Goal: Browse casually: Explore the website without a specific task or goal

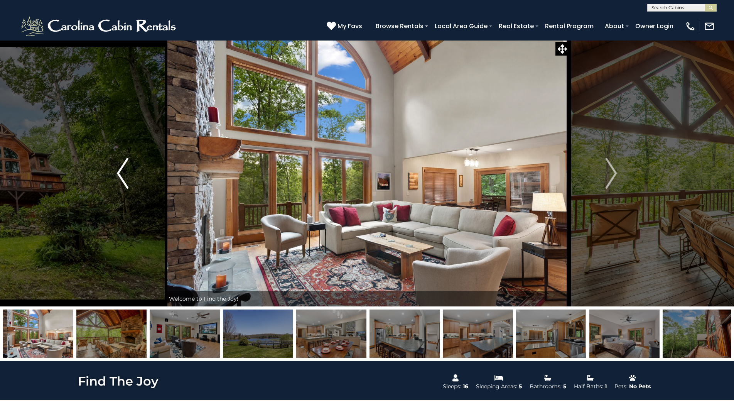
click at [134, 176] on button "Previous" at bounding box center [122, 173] width 85 height 266
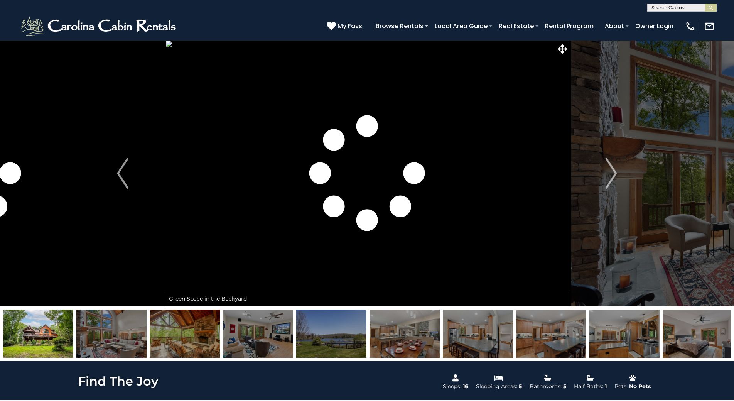
click at [304, 138] on img at bounding box center [367, 173] width 404 height 266
click at [562, 45] on icon at bounding box center [562, 48] width 9 height 9
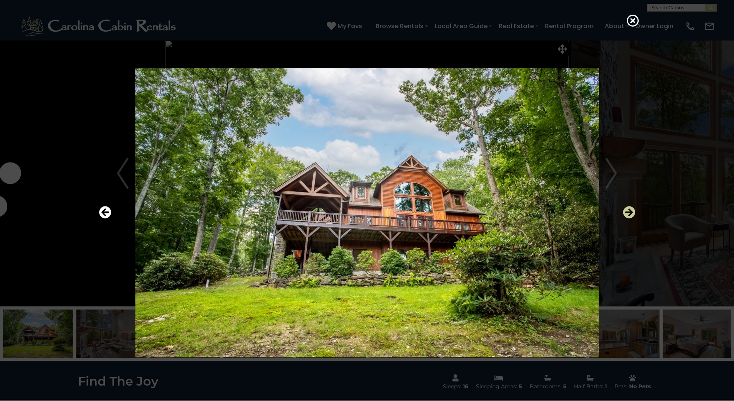
click at [631, 212] on icon "Next" at bounding box center [629, 212] width 12 height 12
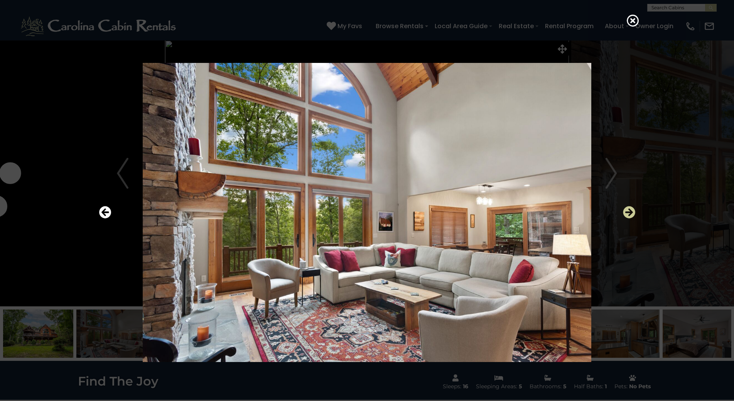
click at [631, 212] on icon "Next" at bounding box center [629, 212] width 12 height 12
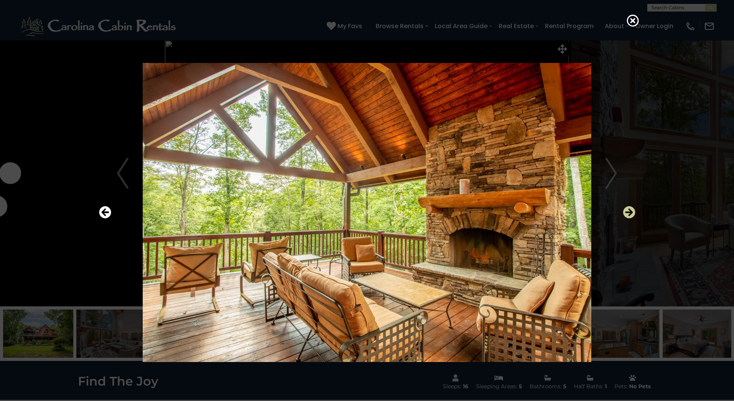
click at [631, 212] on icon "Next" at bounding box center [629, 212] width 12 height 12
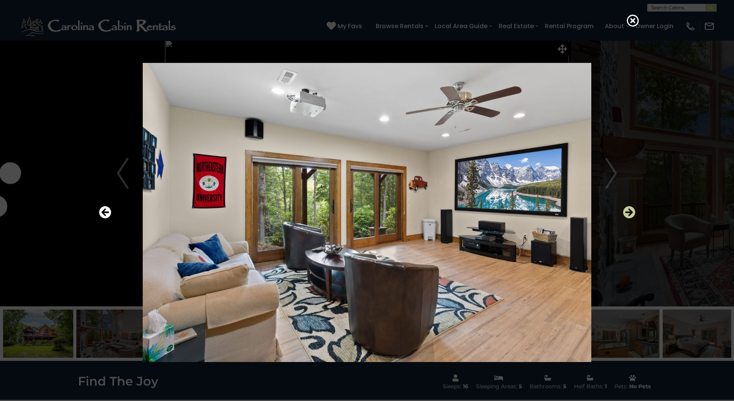
click at [631, 213] on icon "Next" at bounding box center [629, 212] width 12 height 12
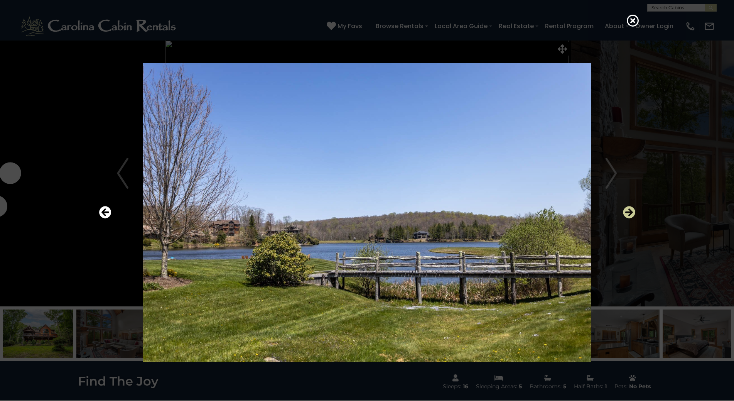
click at [631, 213] on icon "Next" at bounding box center [629, 212] width 12 height 12
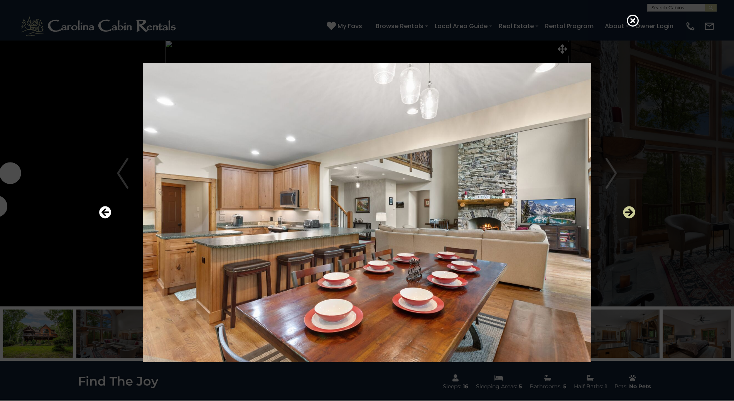
click at [630, 213] on icon "Next" at bounding box center [629, 212] width 12 height 12
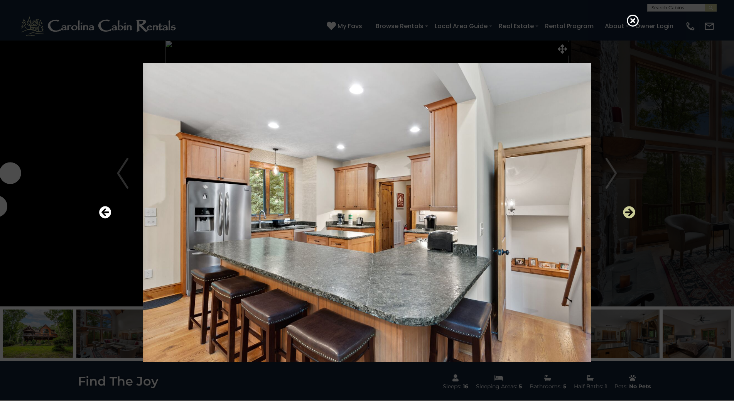
click at [630, 213] on icon "Next" at bounding box center [629, 212] width 12 height 12
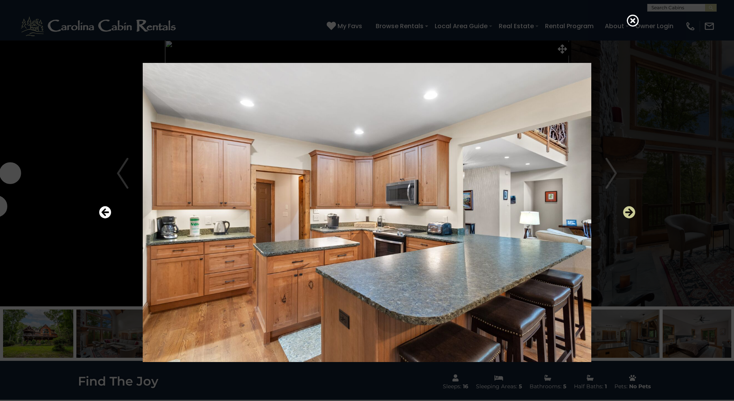
click at [625, 213] on icon "Next" at bounding box center [629, 212] width 12 height 12
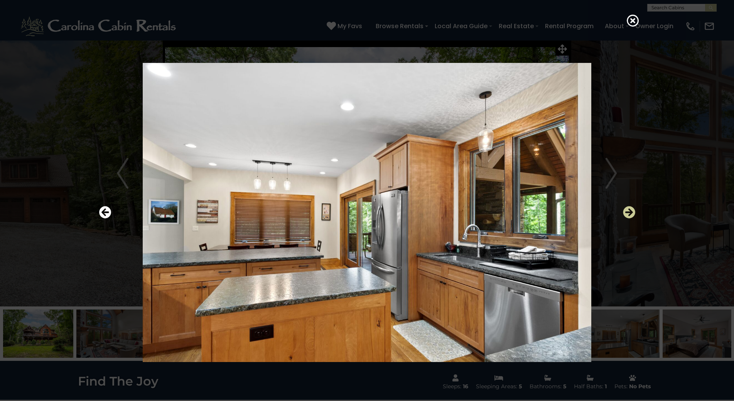
click at [625, 213] on icon "Next" at bounding box center [629, 212] width 12 height 12
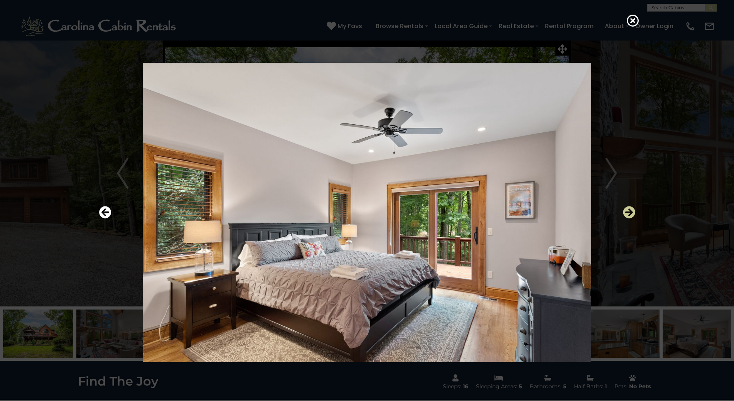
click at [625, 213] on icon "Next" at bounding box center [629, 212] width 12 height 12
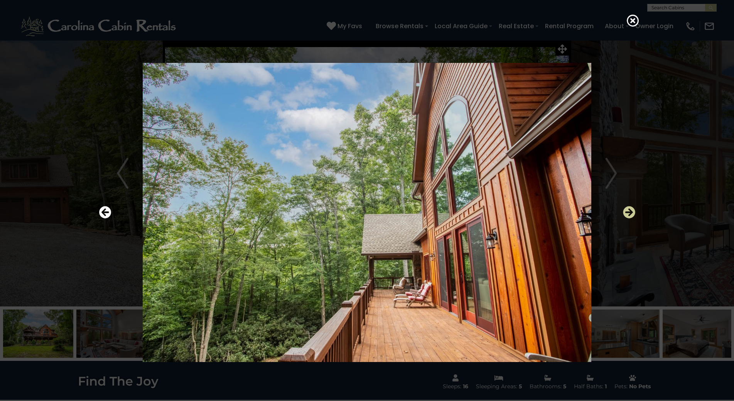
click at [625, 213] on icon "Next" at bounding box center [629, 212] width 12 height 12
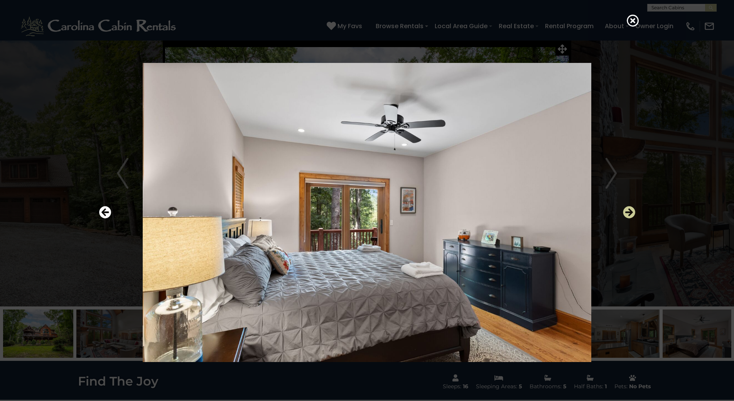
click at [625, 213] on icon "Next" at bounding box center [629, 212] width 12 height 12
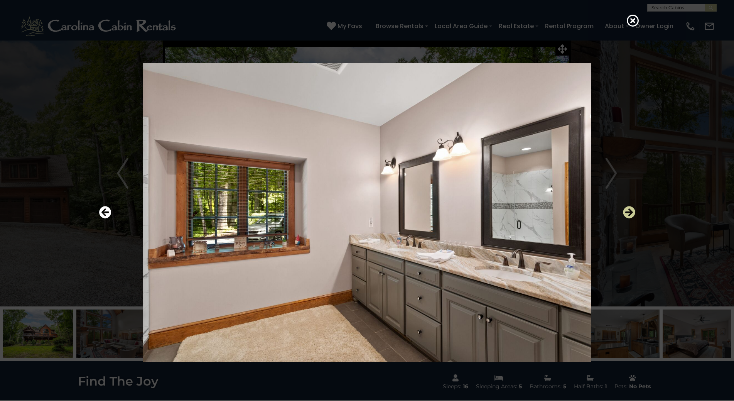
click at [625, 213] on icon "Next" at bounding box center [629, 212] width 12 height 12
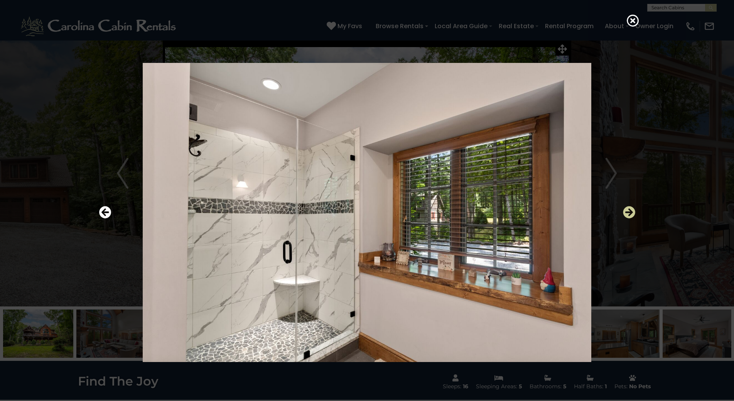
click at [625, 213] on icon "Next" at bounding box center [629, 212] width 12 height 12
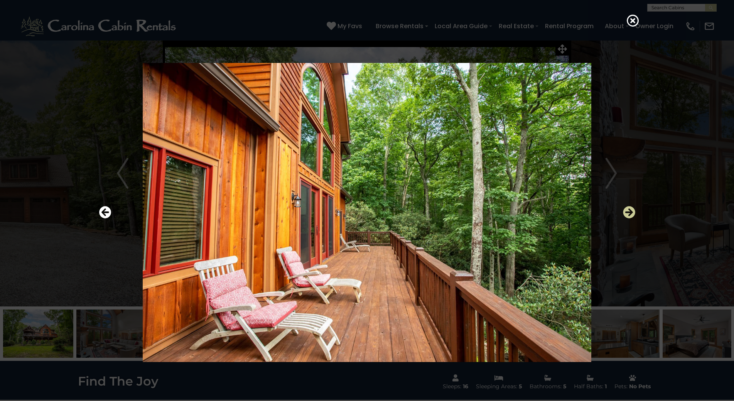
click at [625, 213] on icon "Next" at bounding box center [629, 212] width 12 height 12
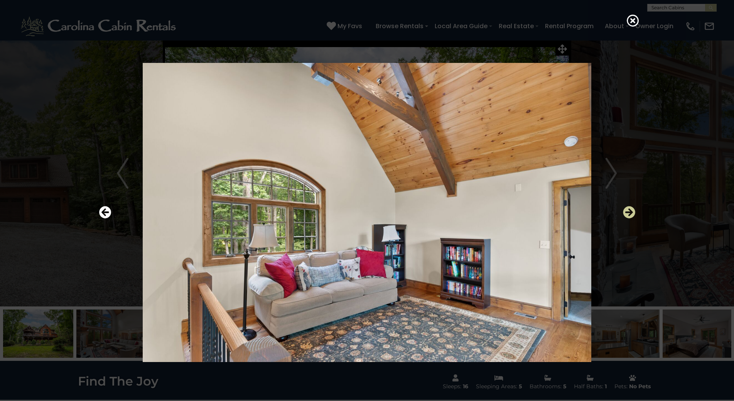
click at [625, 213] on icon "Next" at bounding box center [629, 212] width 12 height 12
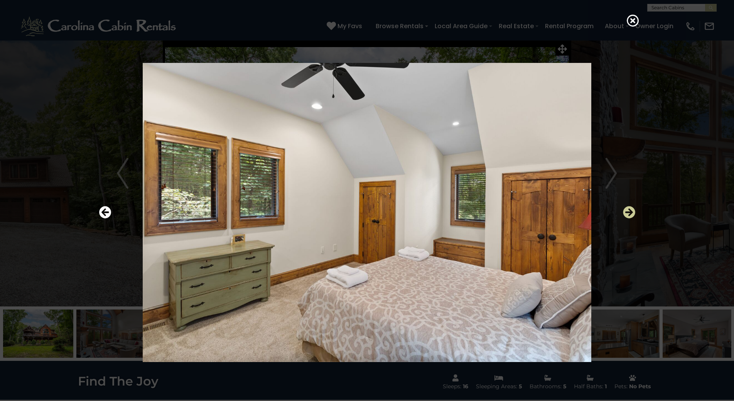
click at [625, 213] on icon "Next" at bounding box center [629, 212] width 12 height 12
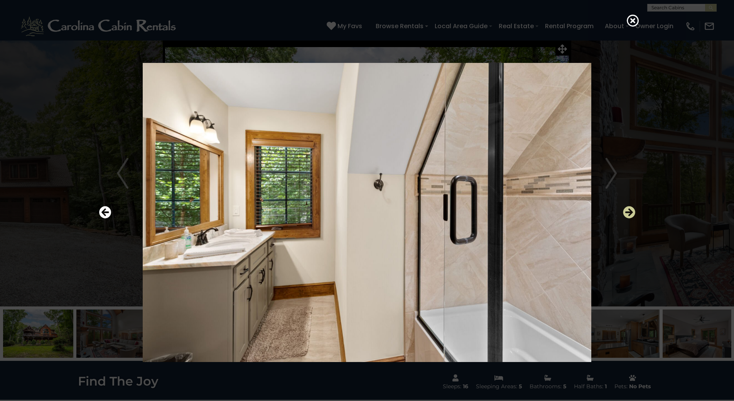
click at [625, 213] on icon "Next" at bounding box center [629, 212] width 12 height 12
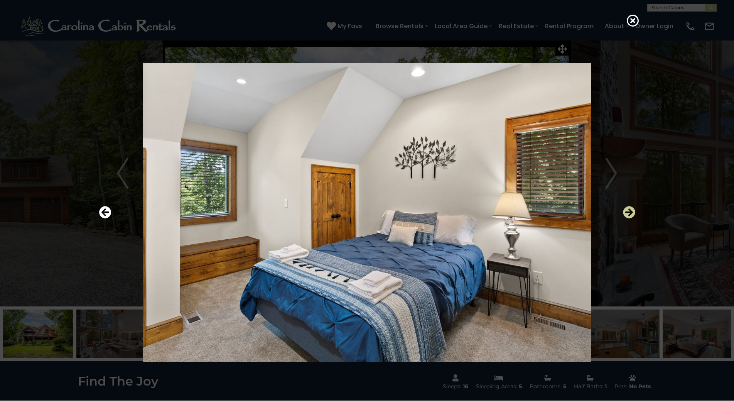
click at [625, 213] on icon "Next" at bounding box center [629, 212] width 12 height 12
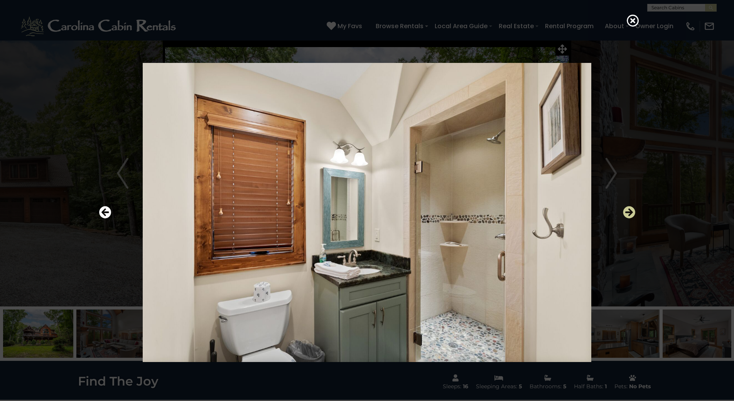
click at [625, 213] on icon "Next" at bounding box center [629, 212] width 12 height 12
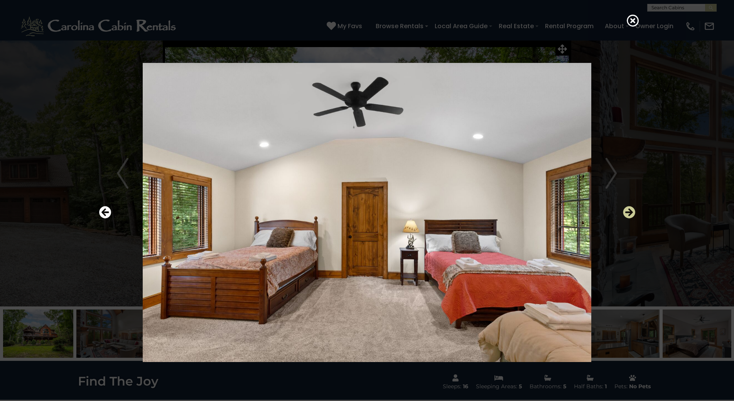
click at [625, 213] on icon "Next" at bounding box center [629, 212] width 12 height 12
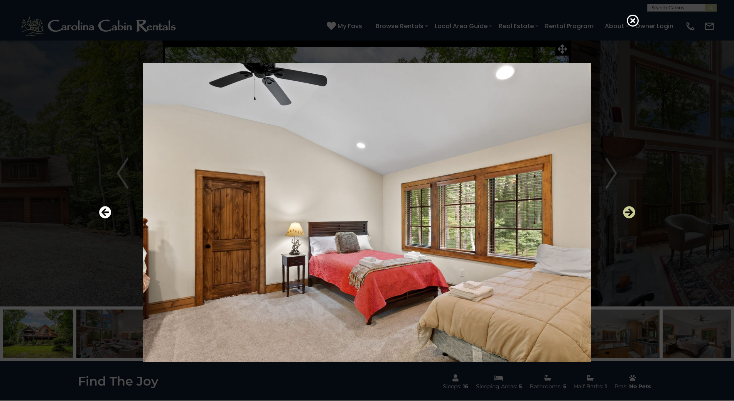
click at [625, 213] on icon "Next" at bounding box center [629, 212] width 12 height 12
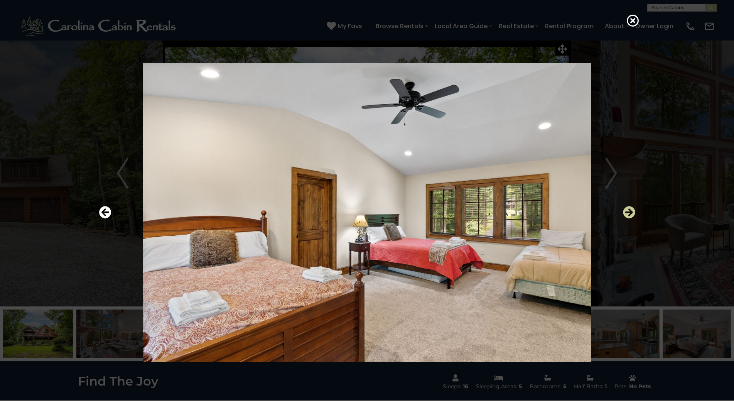
click at [625, 213] on icon "Next" at bounding box center [629, 212] width 12 height 12
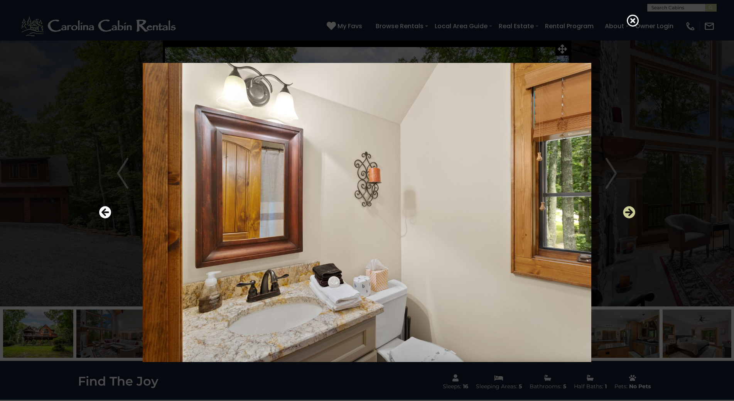
click at [625, 213] on icon "Next" at bounding box center [629, 212] width 12 height 12
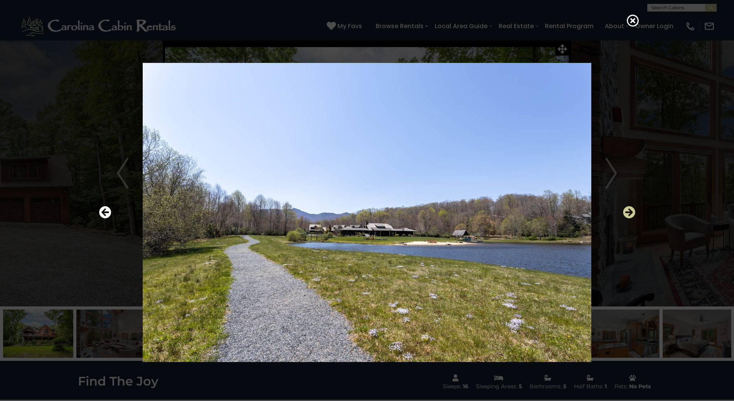
click at [625, 213] on icon "Next" at bounding box center [629, 212] width 12 height 12
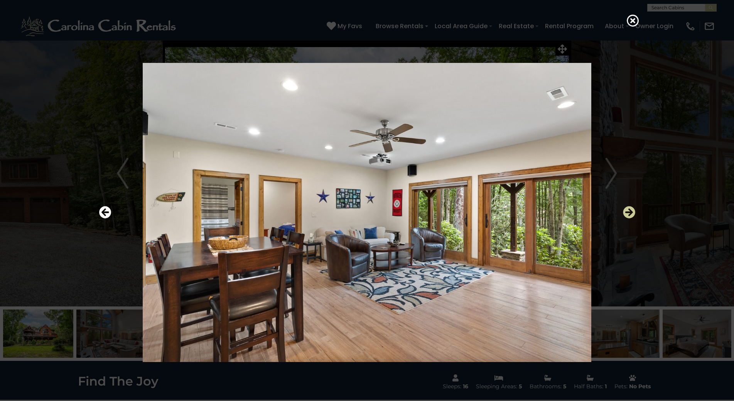
click at [625, 213] on icon "Next" at bounding box center [629, 212] width 12 height 12
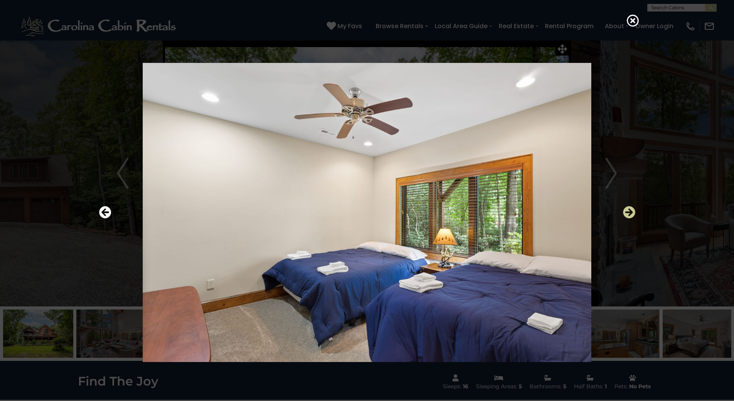
click at [625, 213] on icon "Next" at bounding box center [629, 212] width 12 height 12
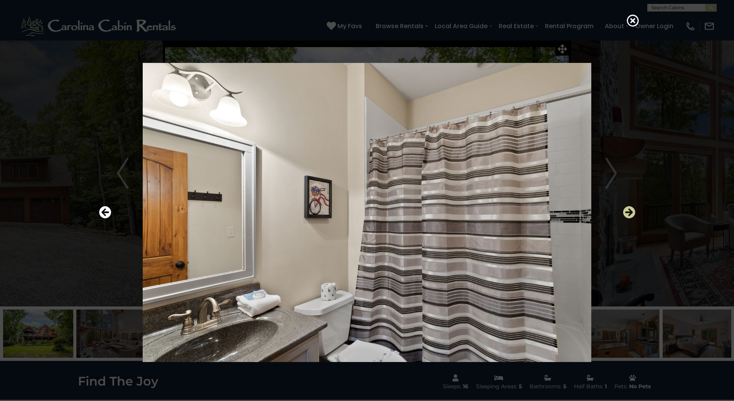
click at [625, 213] on icon "Next" at bounding box center [629, 212] width 12 height 12
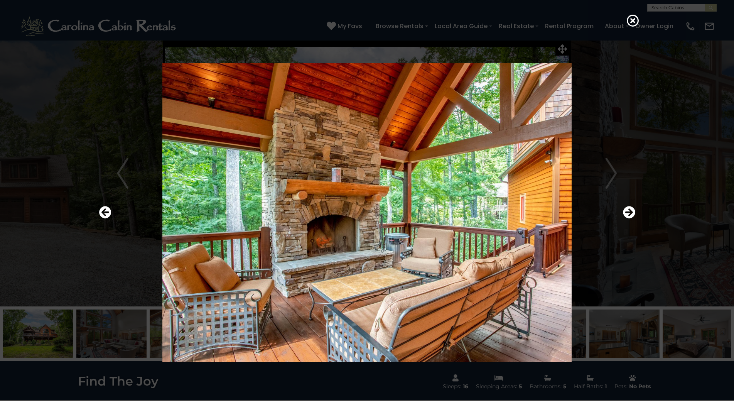
click at [611, 179] on div at bounding box center [367, 212] width 544 height 361
click at [613, 175] on div at bounding box center [367, 212] width 544 height 361
click at [629, 211] on icon "Next" at bounding box center [629, 212] width 12 height 12
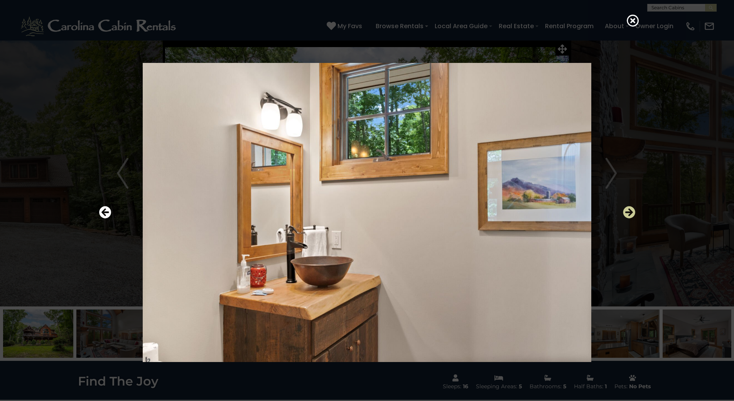
click at [629, 210] on icon "Next" at bounding box center [629, 212] width 12 height 12
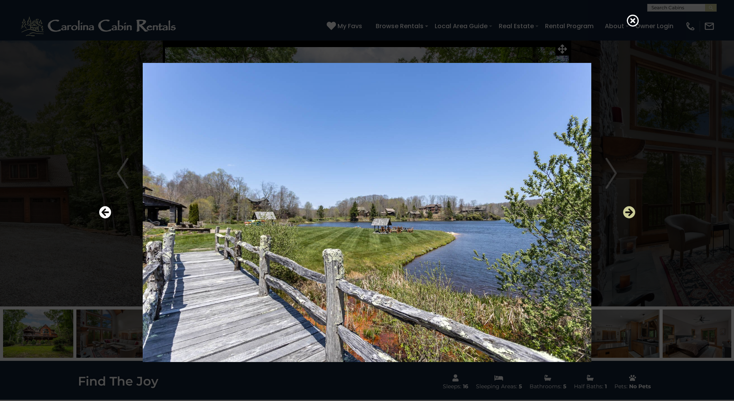
click at [629, 210] on icon "Next" at bounding box center [629, 212] width 12 height 12
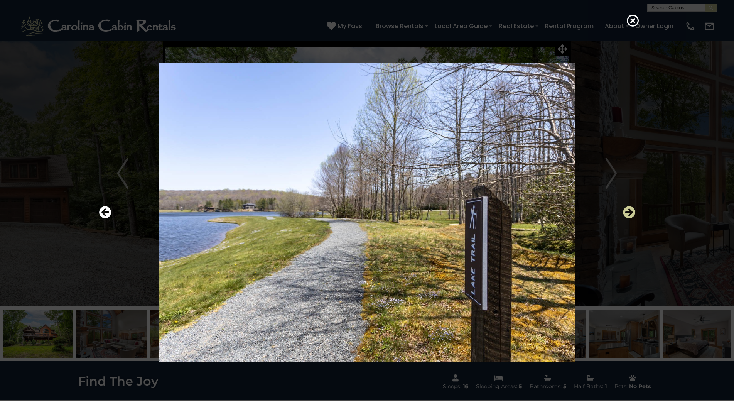
click at [629, 210] on icon "Next" at bounding box center [629, 212] width 12 height 12
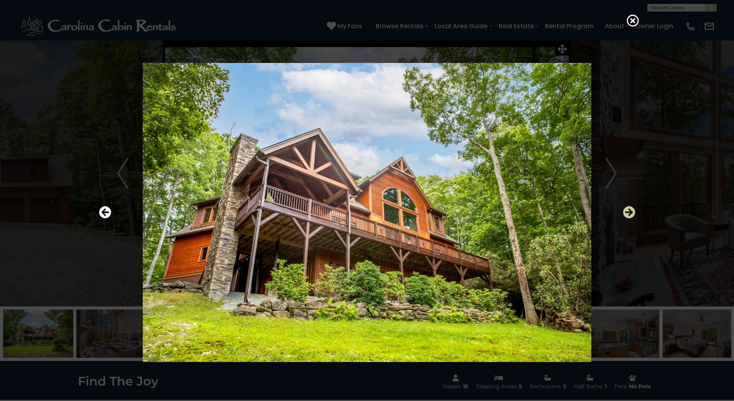
click at [629, 210] on icon "Next" at bounding box center [629, 212] width 12 height 12
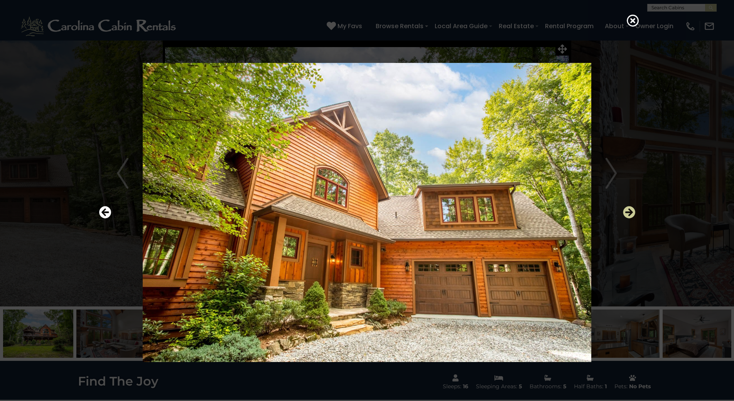
click at [629, 210] on icon "Next" at bounding box center [629, 212] width 12 height 12
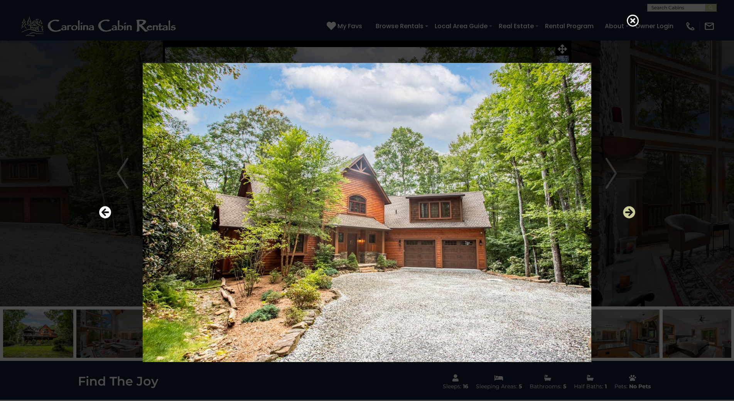
click at [629, 210] on icon "Next" at bounding box center [629, 212] width 12 height 12
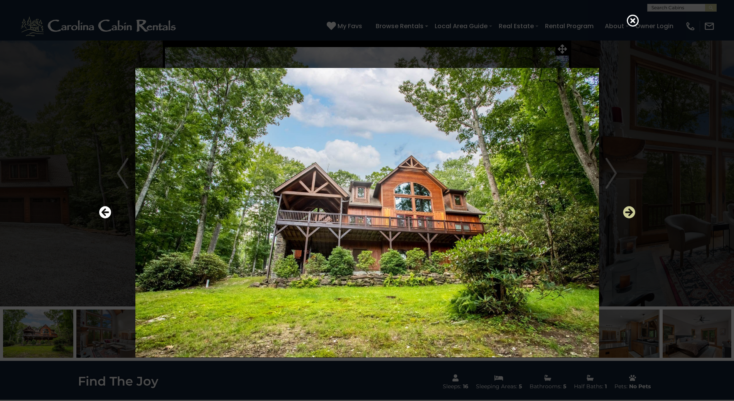
click at [629, 210] on icon "Next" at bounding box center [629, 212] width 12 height 12
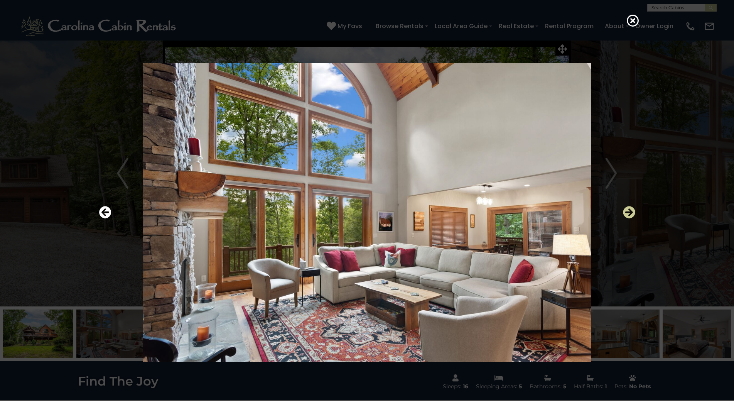
click at [629, 210] on icon "Next" at bounding box center [629, 212] width 12 height 12
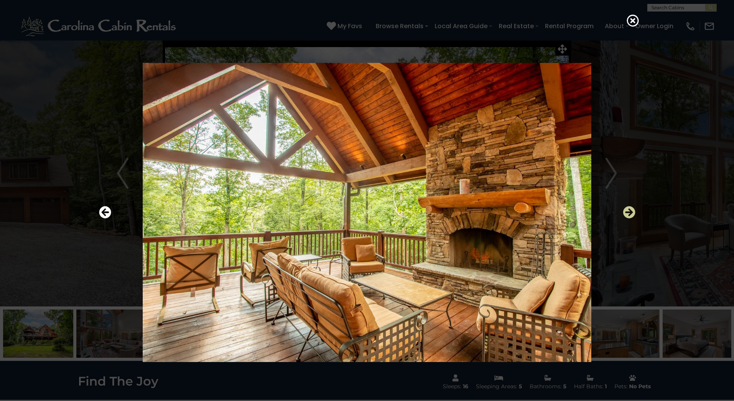
click at [629, 210] on icon "Next" at bounding box center [629, 212] width 12 height 12
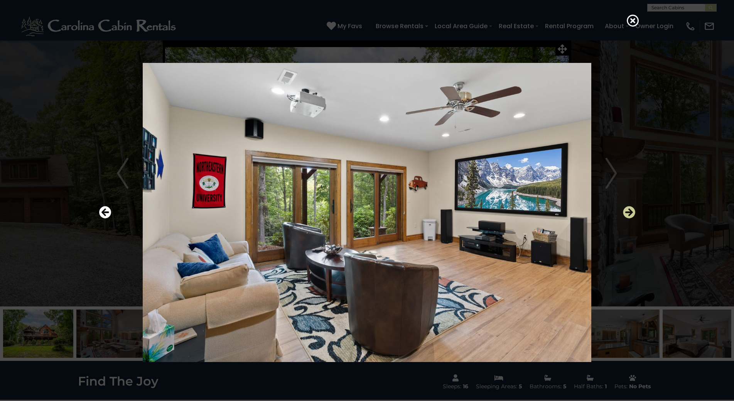
click at [629, 210] on icon "Next" at bounding box center [629, 212] width 12 height 12
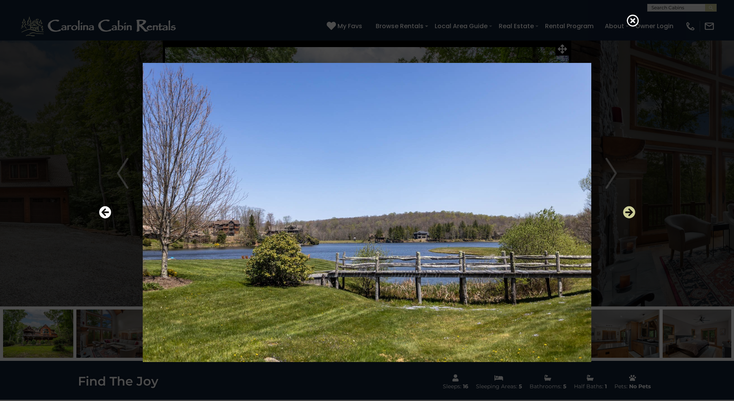
click at [629, 210] on icon "Next" at bounding box center [629, 212] width 12 height 12
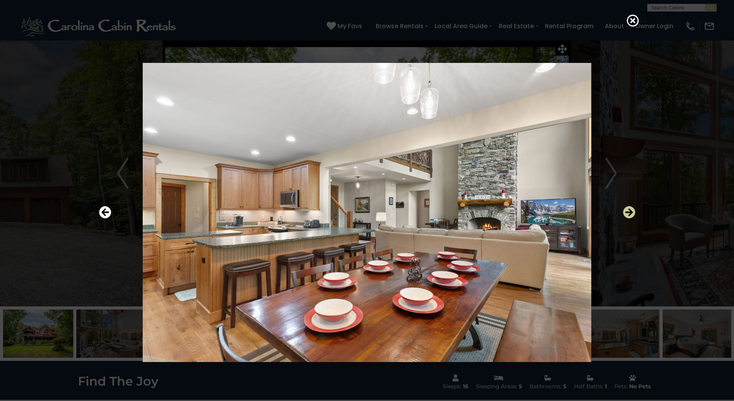
click at [629, 210] on icon "Next" at bounding box center [629, 212] width 12 height 12
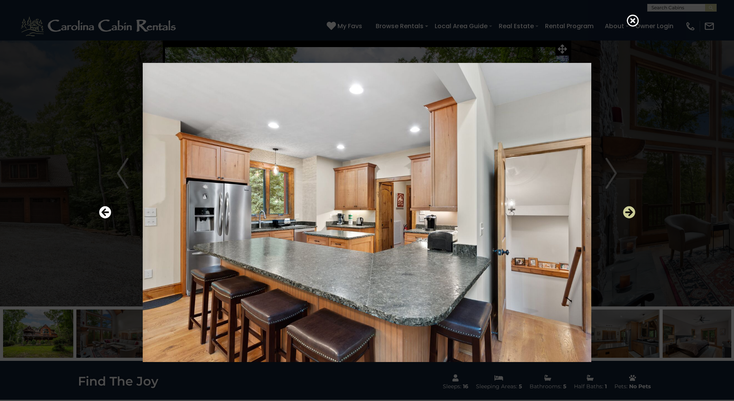
click at [629, 210] on icon "Next" at bounding box center [629, 212] width 12 height 12
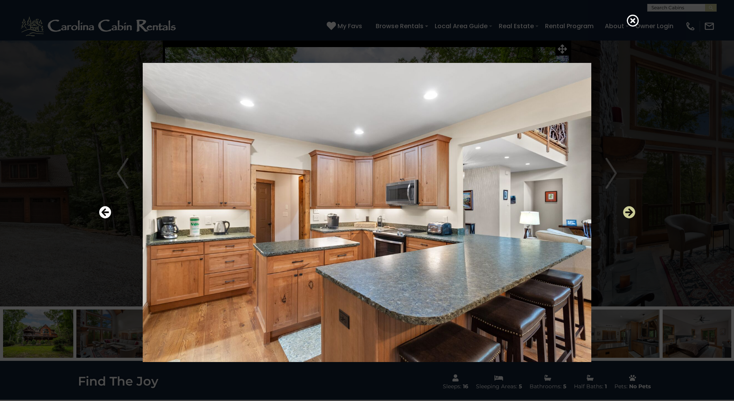
click at [629, 210] on icon "Next" at bounding box center [629, 212] width 12 height 12
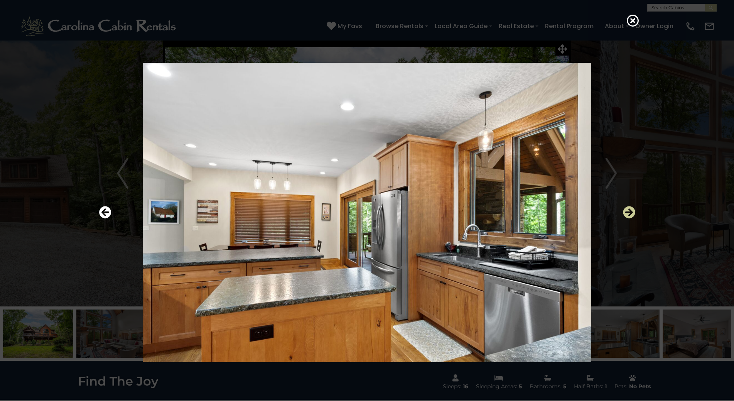
click at [629, 210] on icon "Next" at bounding box center [629, 212] width 12 height 12
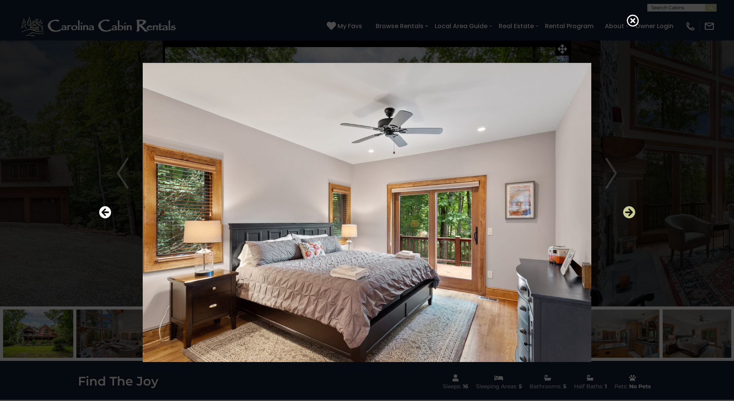
click at [629, 210] on icon "Next" at bounding box center [629, 212] width 12 height 12
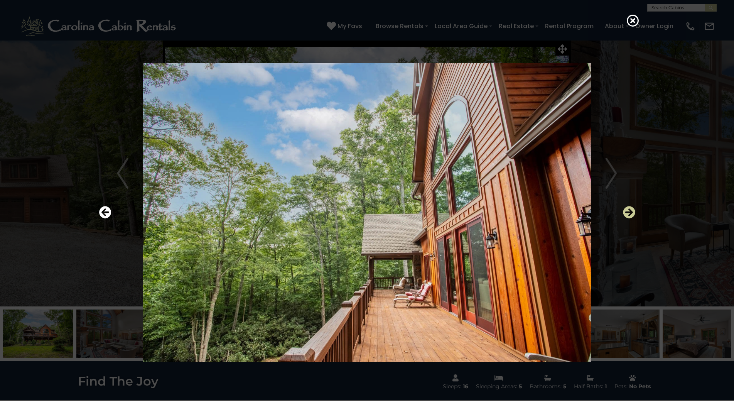
click at [629, 210] on icon "Next" at bounding box center [629, 212] width 12 height 12
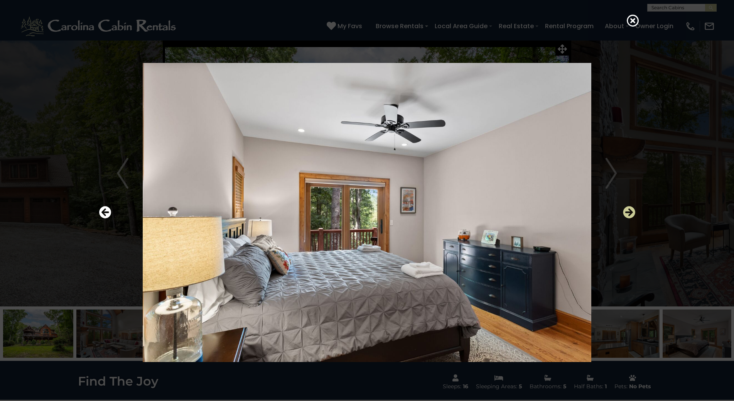
click at [629, 210] on icon "Next" at bounding box center [629, 212] width 12 height 12
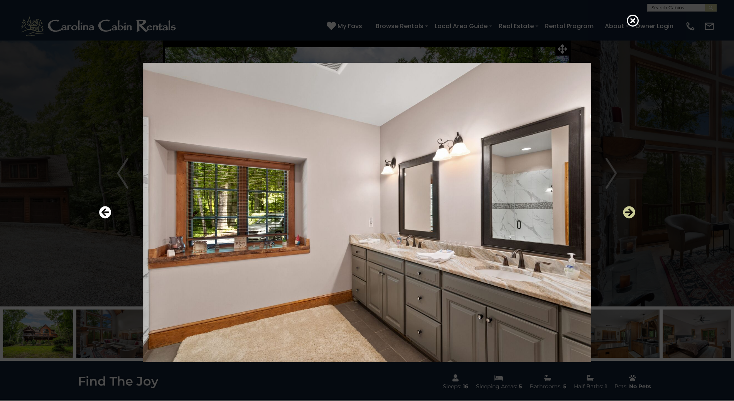
click at [629, 210] on icon "Next" at bounding box center [629, 212] width 12 height 12
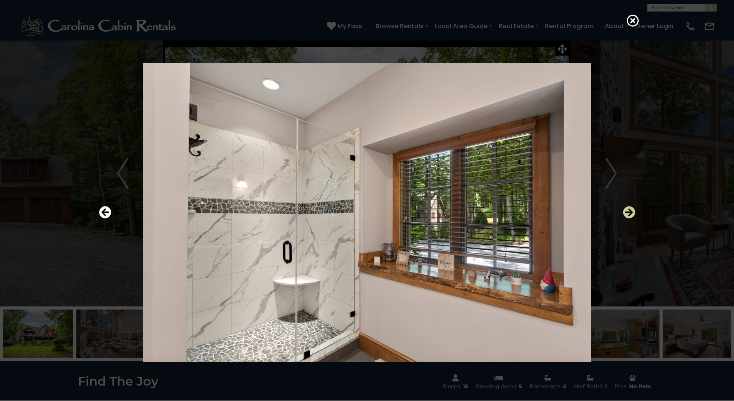
click at [631, 213] on icon "Next" at bounding box center [629, 212] width 12 height 12
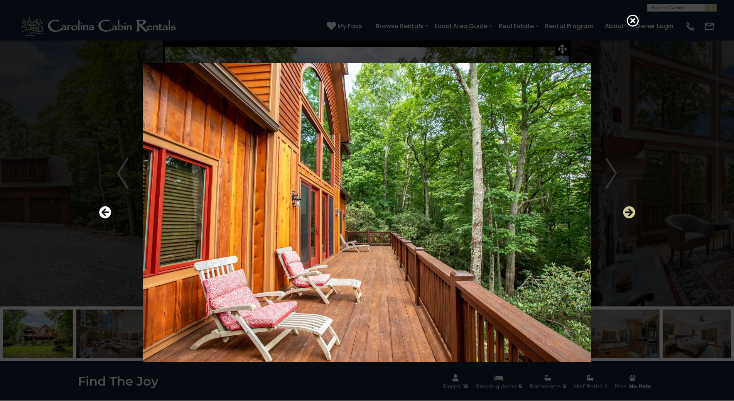
click at [631, 213] on icon "Next" at bounding box center [629, 212] width 12 height 12
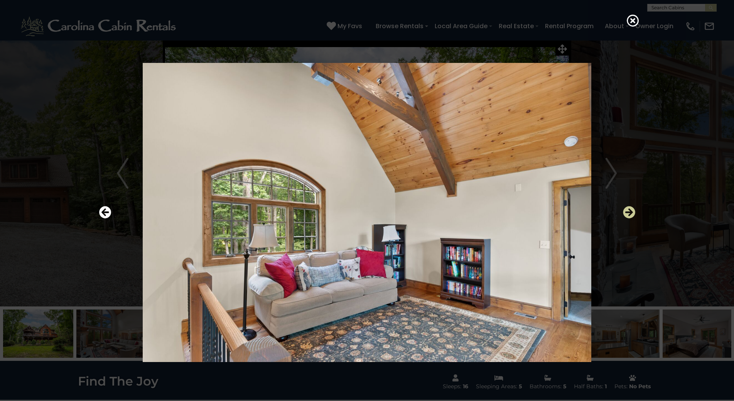
click at [631, 213] on icon "Next" at bounding box center [629, 212] width 12 height 12
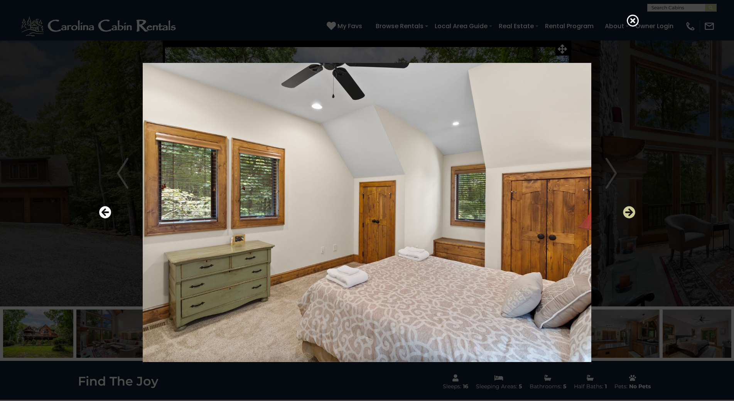
click at [631, 213] on icon "Next" at bounding box center [629, 212] width 12 height 12
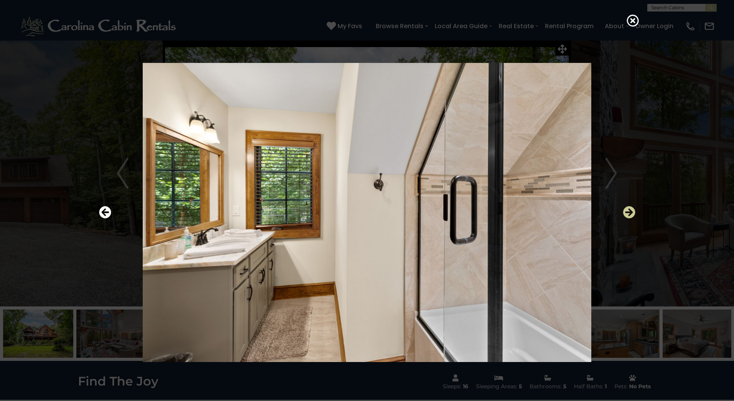
click at [634, 216] on icon "Next" at bounding box center [629, 212] width 12 height 12
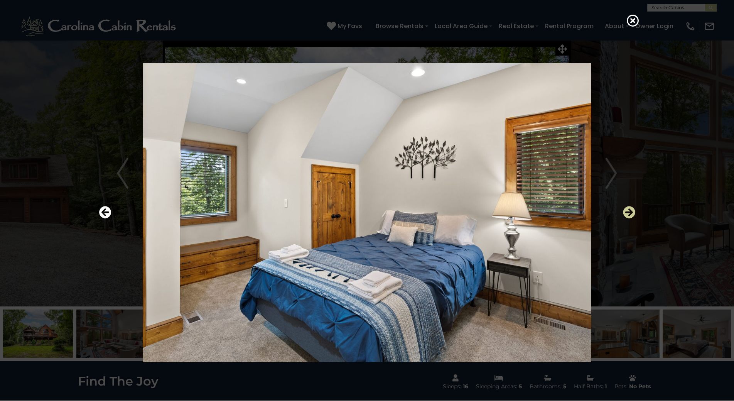
click at [634, 216] on icon "Next" at bounding box center [629, 212] width 12 height 12
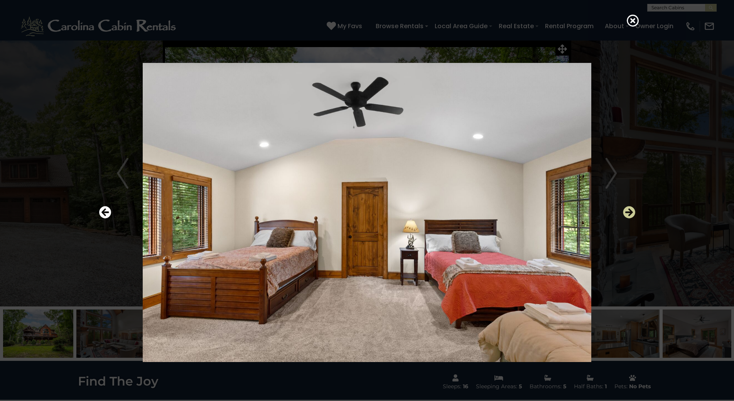
click at [634, 216] on icon "Next" at bounding box center [629, 212] width 12 height 12
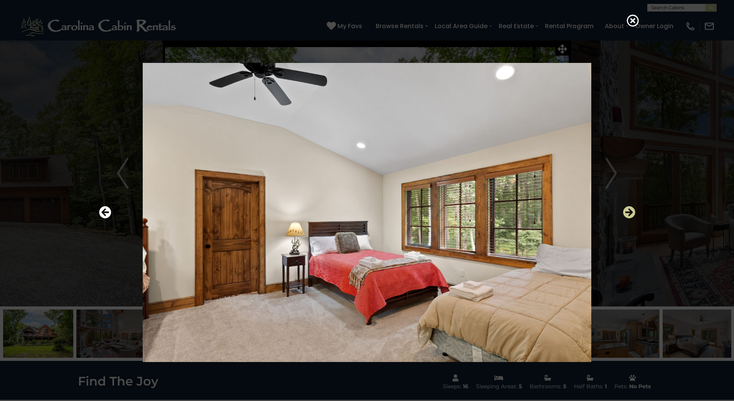
click at [634, 216] on icon "Next" at bounding box center [629, 212] width 12 height 12
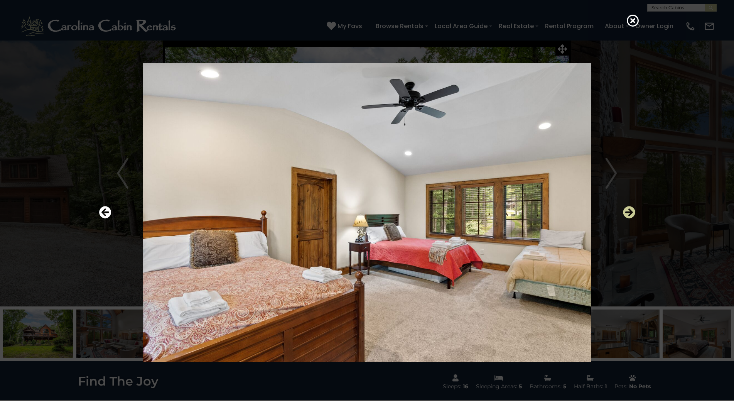
click at [634, 216] on icon "Next" at bounding box center [629, 212] width 12 height 12
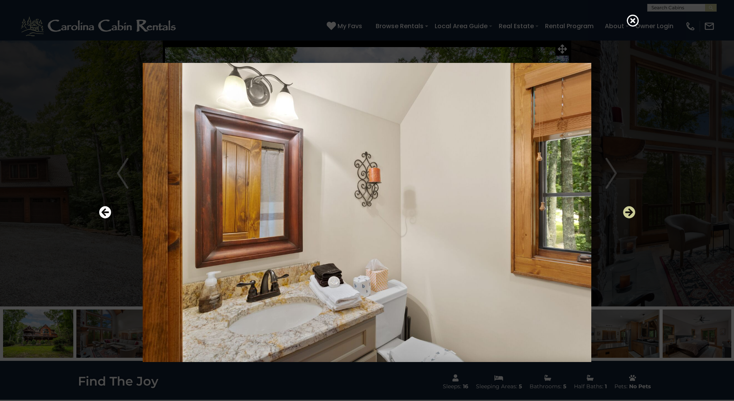
click at [634, 216] on icon "Next" at bounding box center [629, 212] width 12 height 12
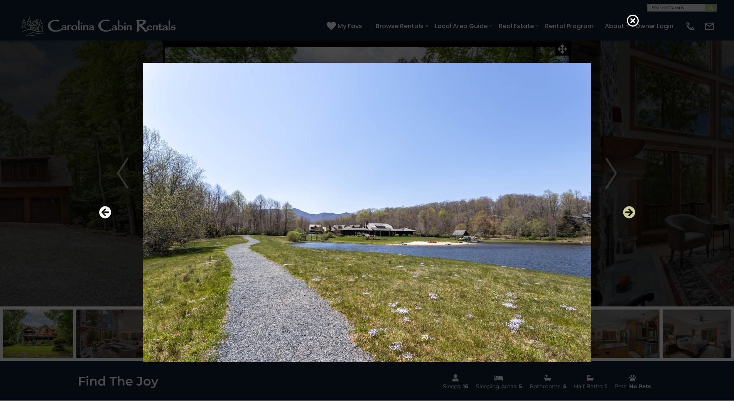
click at [634, 216] on icon "Next" at bounding box center [629, 212] width 12 height 12
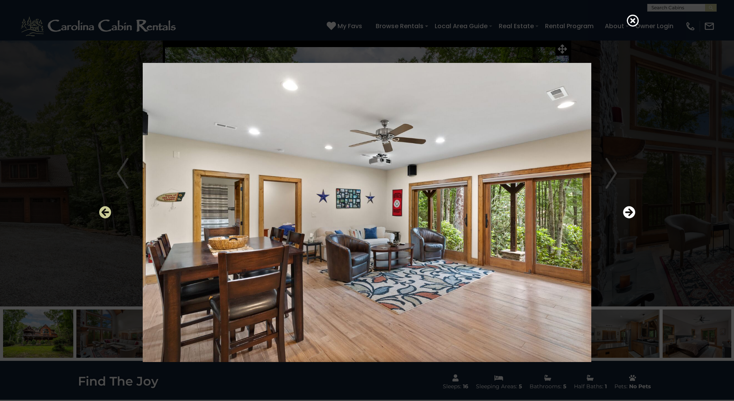
click at [104, 215] on icon "Previous" at bounding box center [105, 212] width 12 height 12
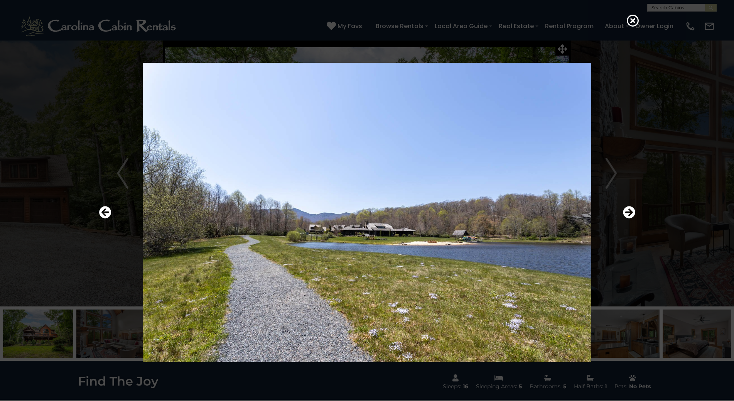
click at [602, 225] on div at bounding box center [367, 212] width 544 height 361
click at [628, 217] on icon "Next" at bounding box center [629, 212] width 12 height 12
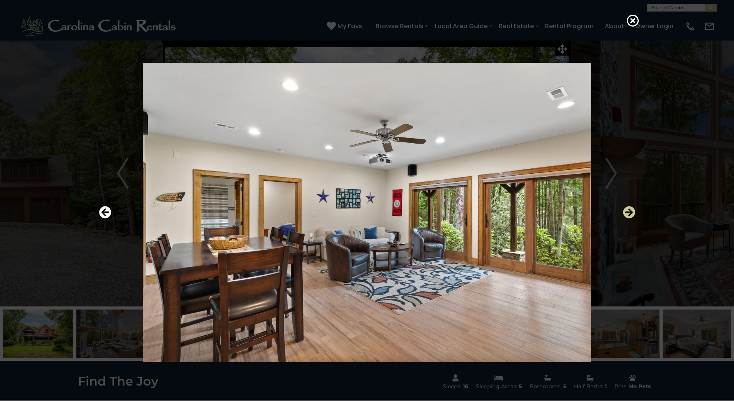
click at [628, 217] on icon "Next" at bounding box center [629, 212] width 12 height 12
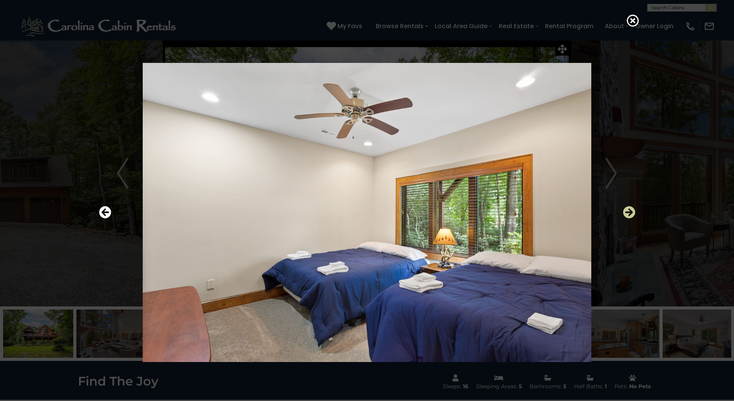
click at [628, 217] on icon "Next" at bounding box center [629, 212] width 12 height 12
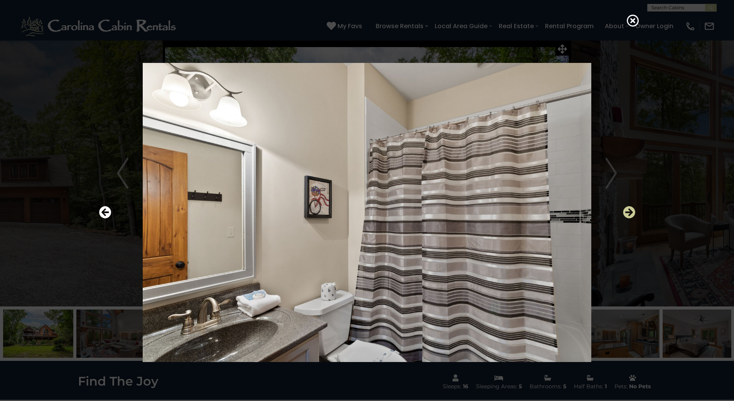
click at [628, 217] on icon "Next" at bounding box center [629, 212] width 12 height 12
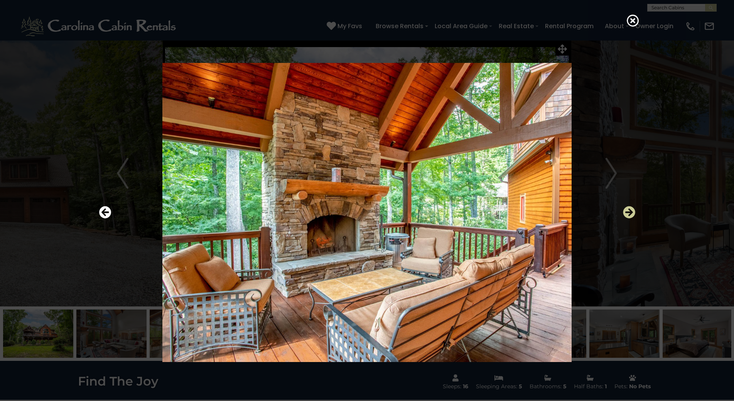
click at [628, 217] on icon "Next" at bounding box center [629, 212] width 12 height 12
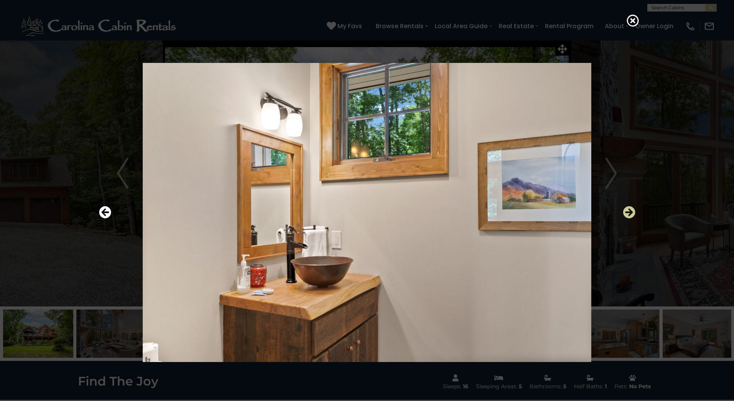
click at [628, 217] on icon "Next" at bounding box center [629, 212] width 12 height 12
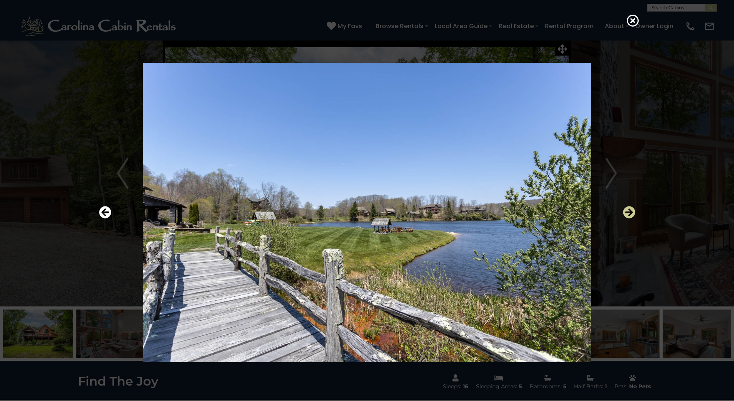
click at [628, 217] on icon "Next" at bounding box center [629, 212] width 12 height 12
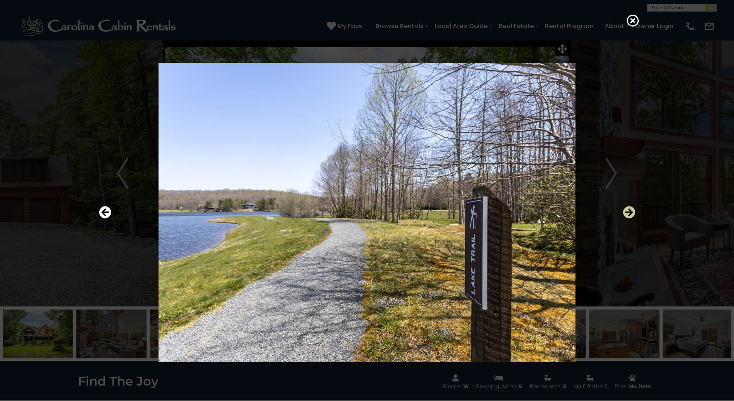
click at [628, 217] on icon "Next" at bounding box center [629, 212] width 12 height 12
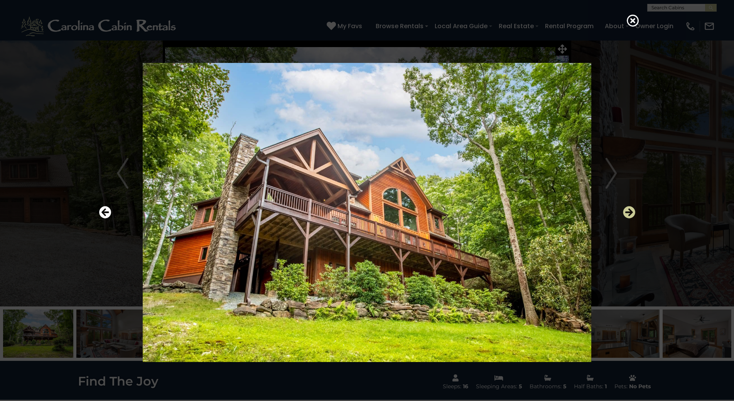
click at [628, 217] on icon "Next" at bounding box center [629, 212] width 12 height 12
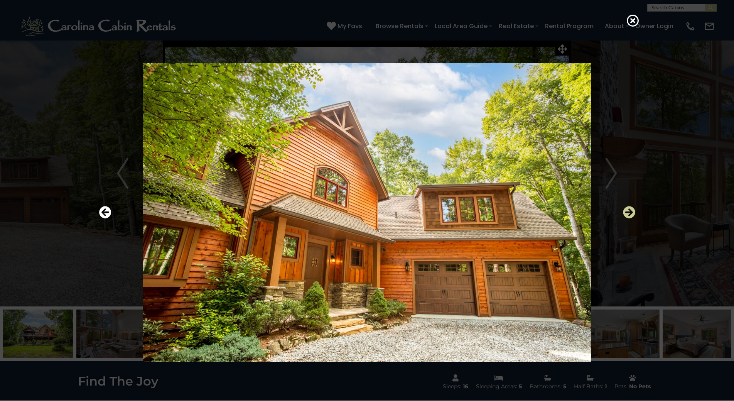
click at [628, 217] on icon "Next" at bounding box center [629, 212] width 12 height 12
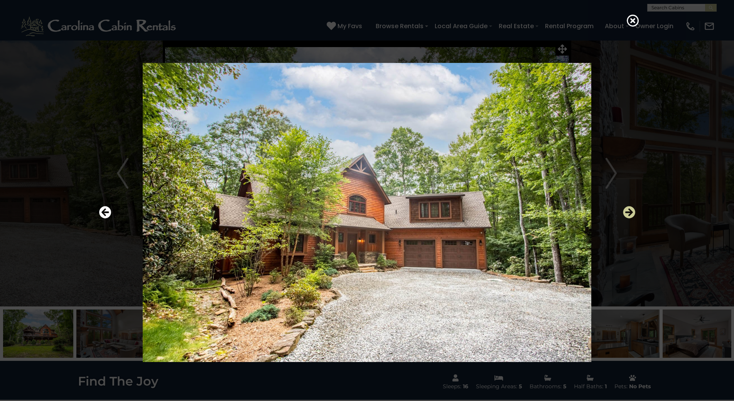
click at [628, 217] on icon "Next" at bounding box center [629, 212] width 12 height 12
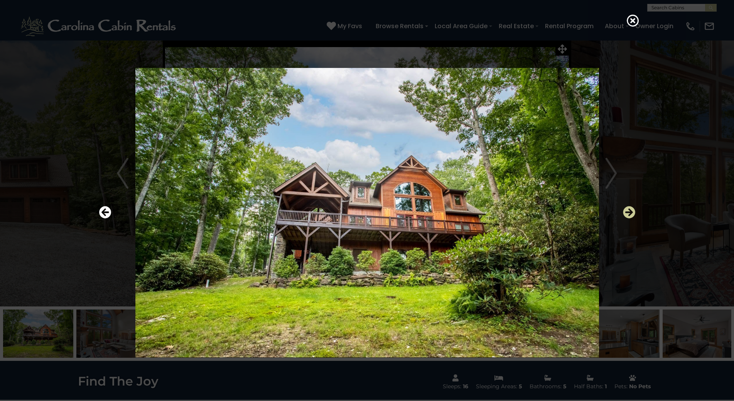
click at [628, 217] on icon "Next" at bounding box center [629, 212] width 12 height 12
